Goal: Information Seeking & Learning: Learn about a topic

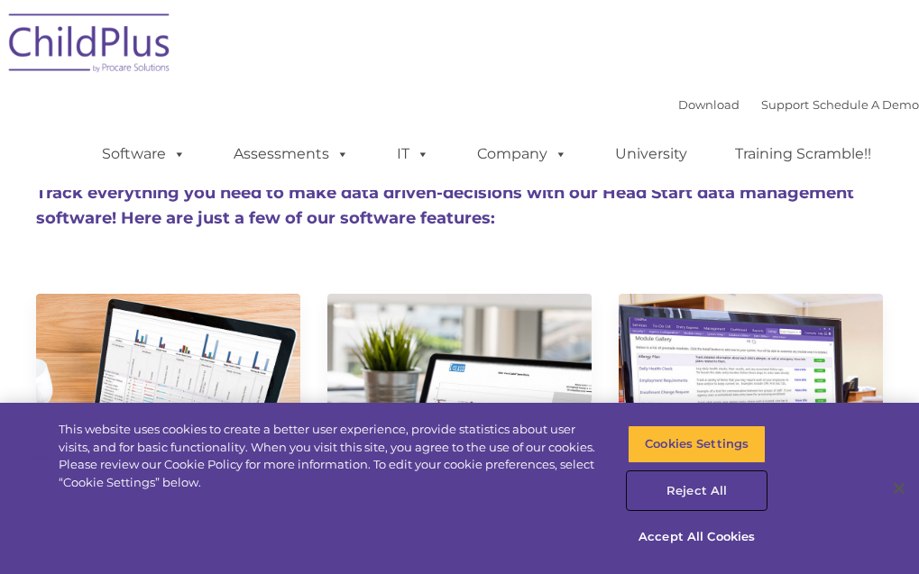
click at [692, 482] on button "Reject All" at bounding box center [697, 492] width 138 height 38
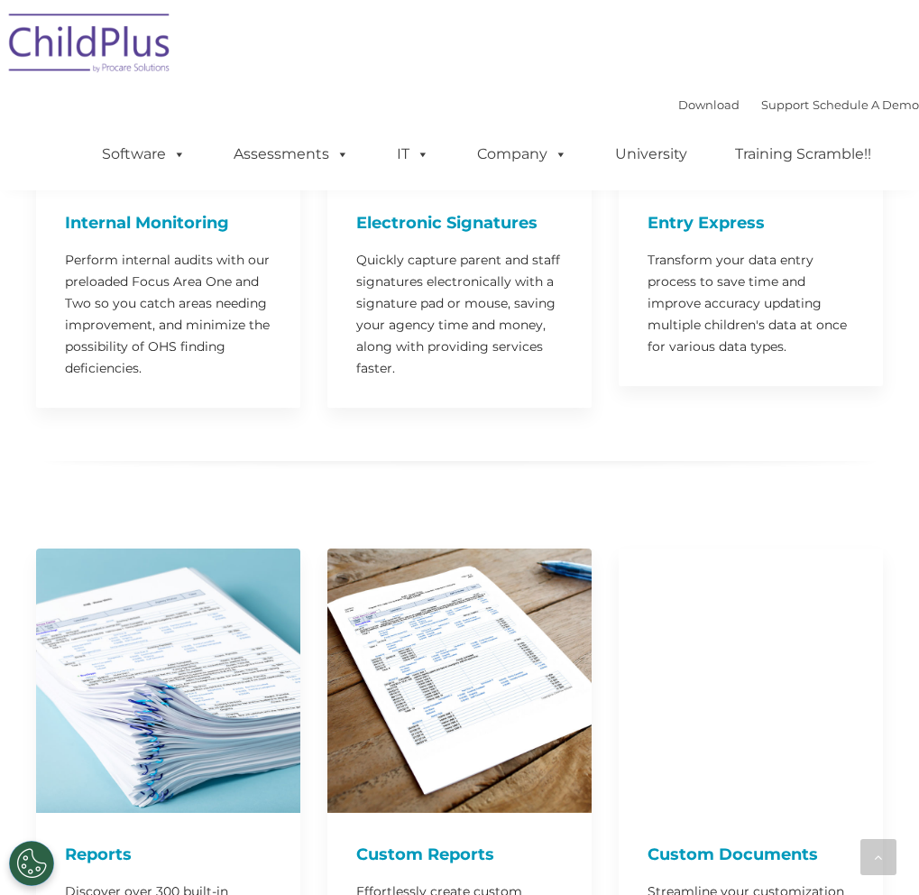
scroll to position [1742, 0]
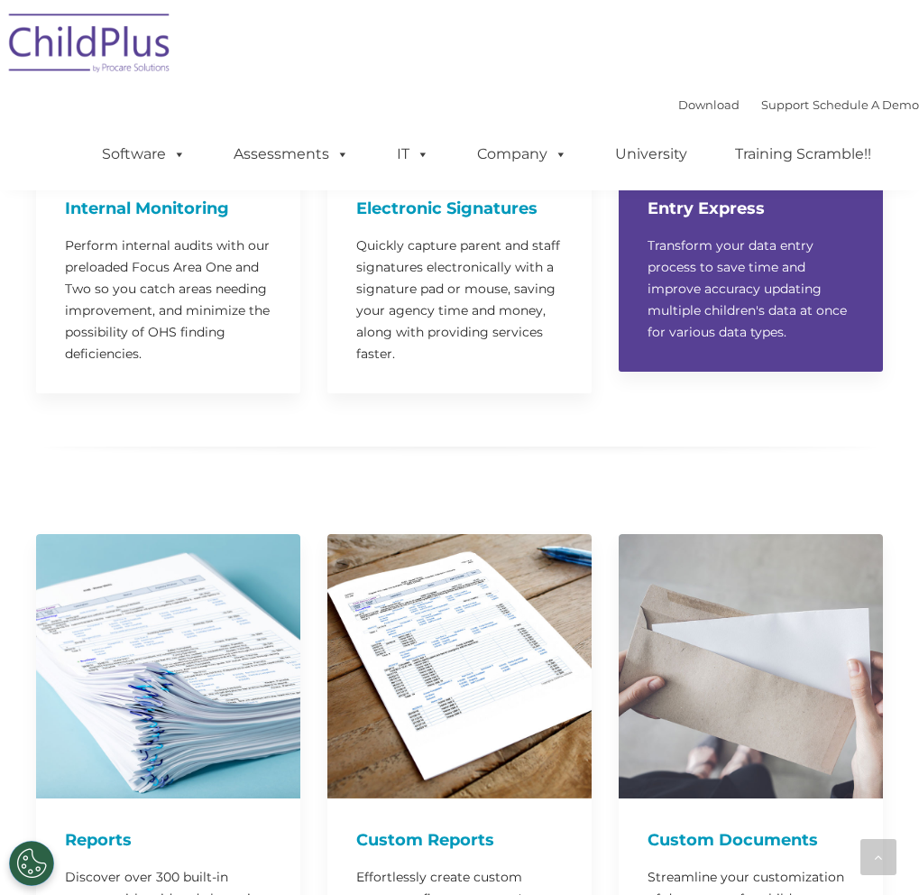
click at [723, 276] on p "Transform your data entry process to save time and improve accuracy updating mu…" at bounding box center [751, 288] width 207 height 108
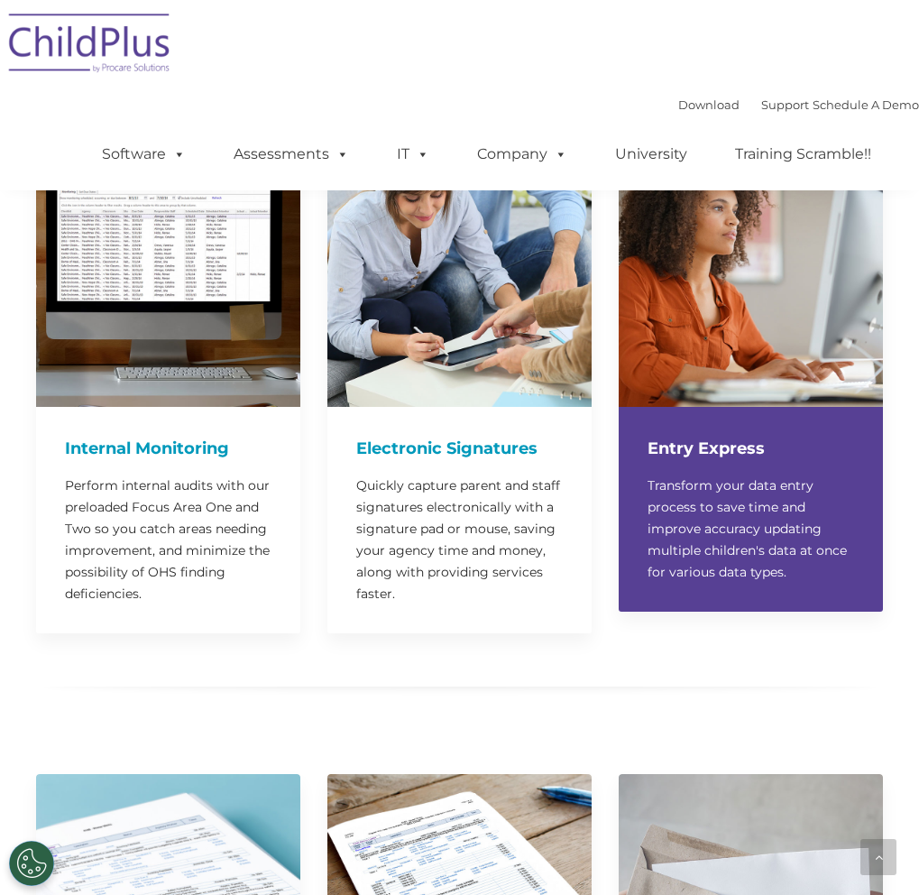
scroll to position [1471, 0]
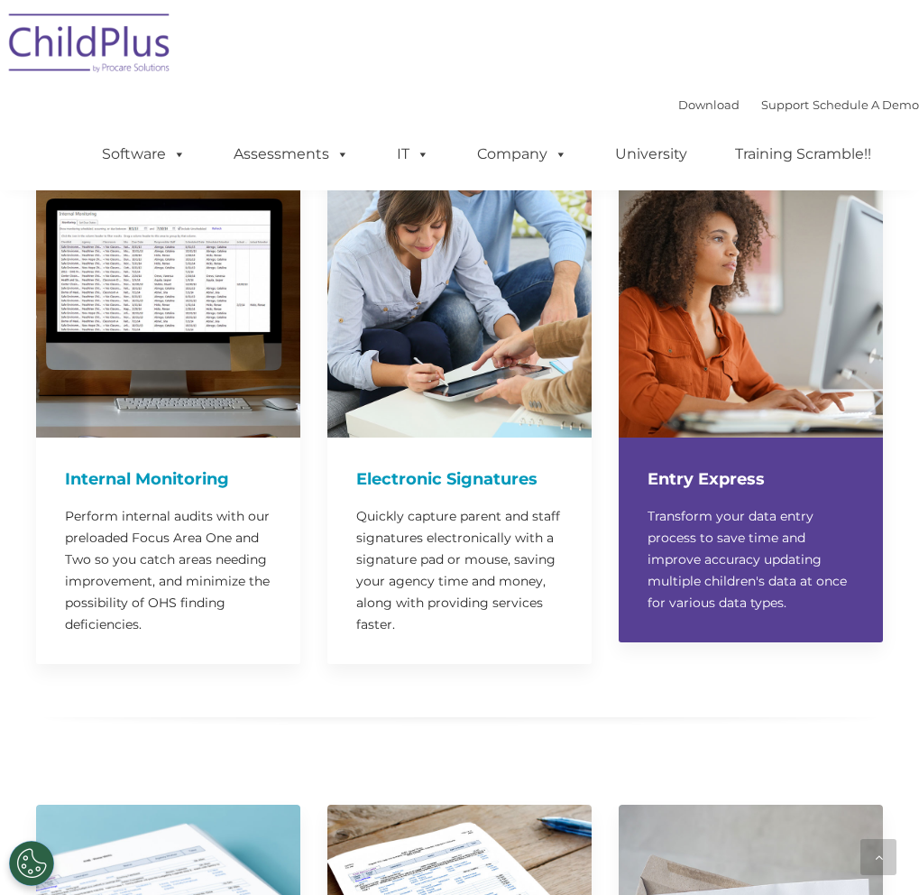
click at [704, 358] on img at bounding box center [751, 305] width 264 height 264
drag, startPoint x: 751, startPoint y: 473, endPoint x: 722, endPoint y: 502, distance: 40.8
click at [722, 505] on p "Transform your data entry process to save time and improve accuracy updating mu…" at bounding box center [751, 559] width 207 height 108
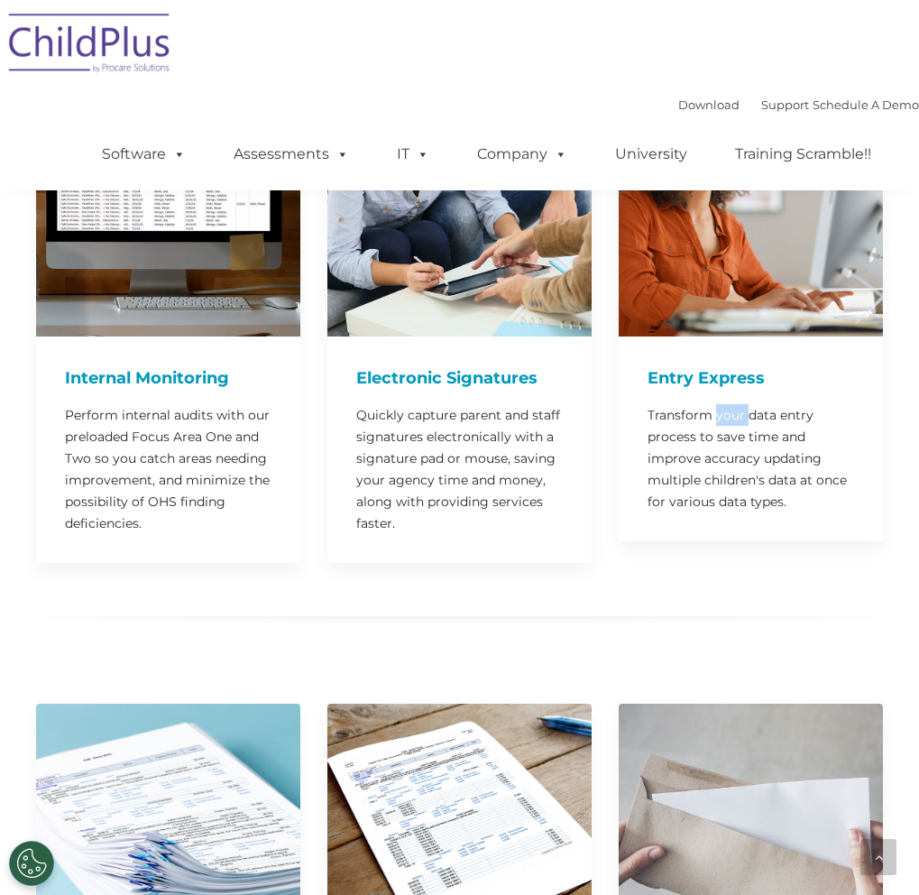
scroll to position [1339, 0]
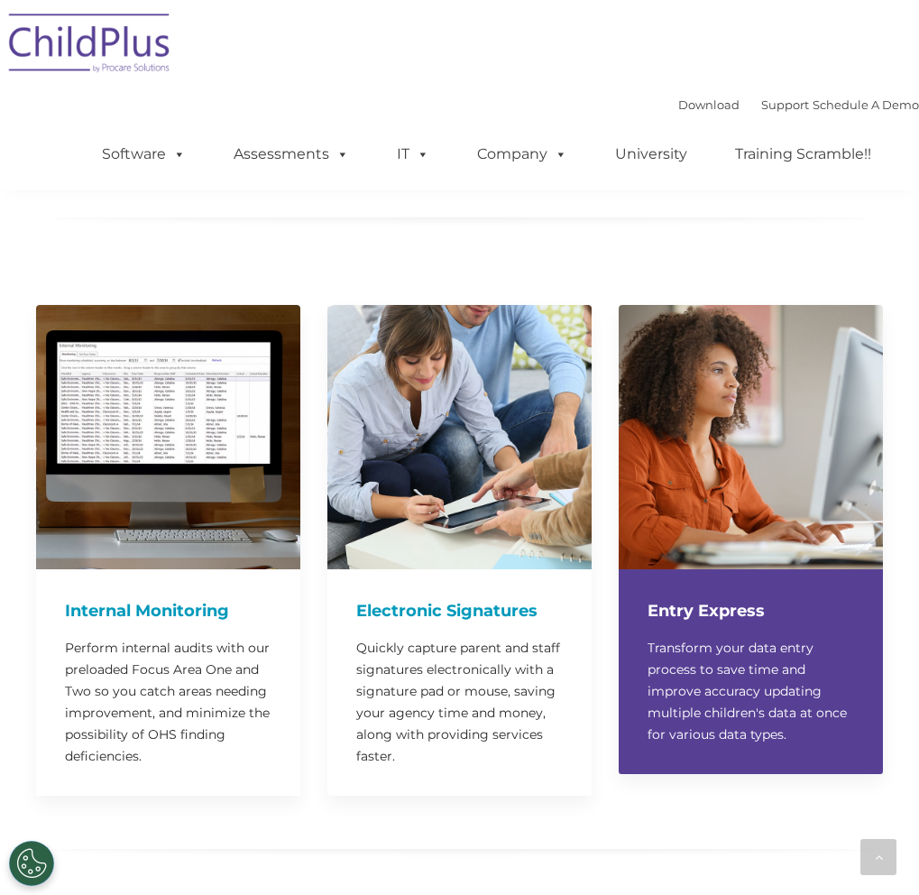
click at [803, 574] on p "Transform your data entry process to save time and improve accuracy updating mu…" at bounding box center [751, 691] width 207 height 108
click at [765, 574] on p "Transform your data entry process to save time and improve accuracy updating mu…" at bounding box center [751, 691] width 207 height 108
click at [764, 574] on p "Transform your data entry process to save time and improve accuracy updating mu…" at bounding box center [751, 691] width 207 height 108
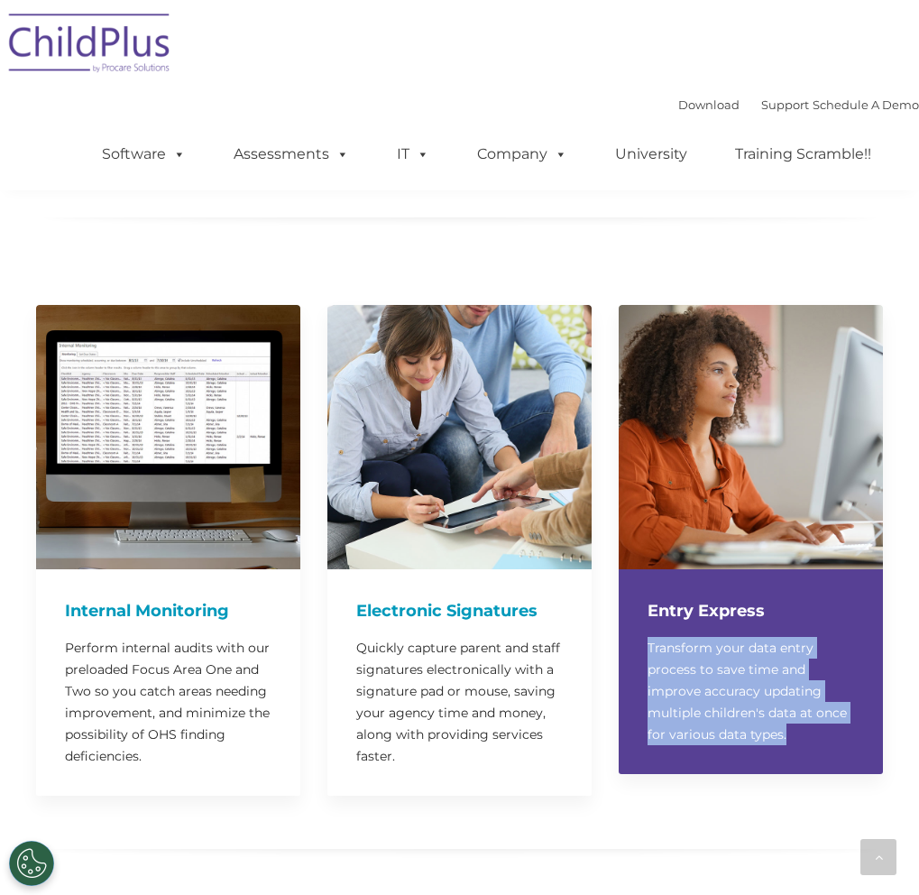
click at [764, 574] on p "Transform your data entry process to save time and improve accuracy updating mu…" at bounding box center [751, 691] width 207 height 108
click at [762, 574] on p "Transform your data entry process to save time and improve accuracy updating mu…" at bounding box center [751, 691] width 207 height 108
click at [761, 574] on p "Transform your data entry process to save time and improve accuracy updating mu…" at bounding box center [751, 691] width 207 height 108
